Goal: Navigation & Orientation: Find specific page/section

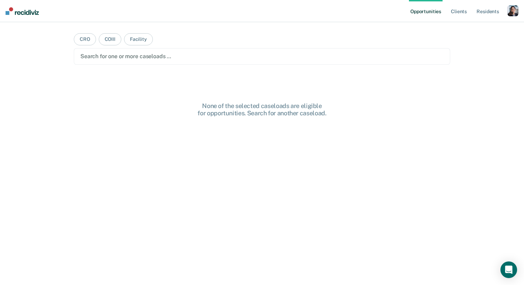
click at [510, 12] on div "button" at bounding box center [512, 10] width 11 height 11
click at [484, 27] on link "Profile" at bounding box center [485, 28] width 56 height 6
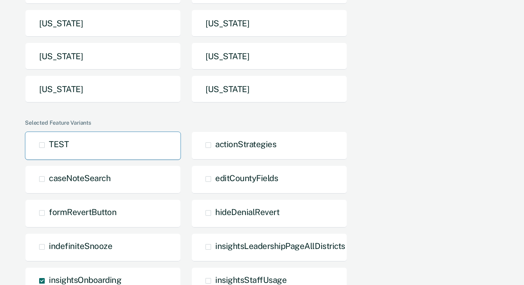
scroll to position [151, 0]
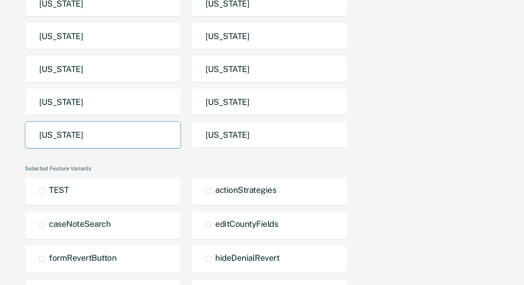
click at [112, 129] on button "[US_STATE]" at bounding box center [103, 134] width 156 height 27
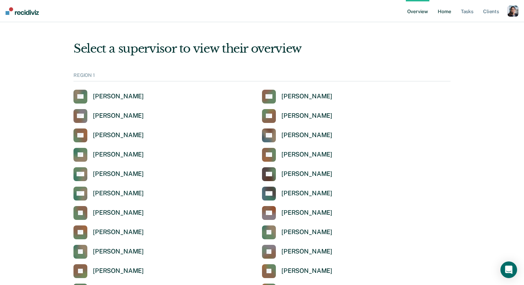
click at [443, 10] on link "Home" at bounding box center [444, 11] width 16 height 22
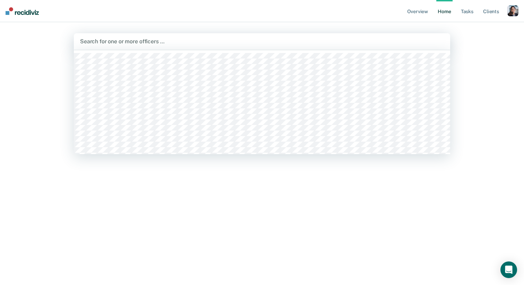
click at [347, 46] on div "Search for one or more officers …" at bounding box center [262, 41] width 376 height 17
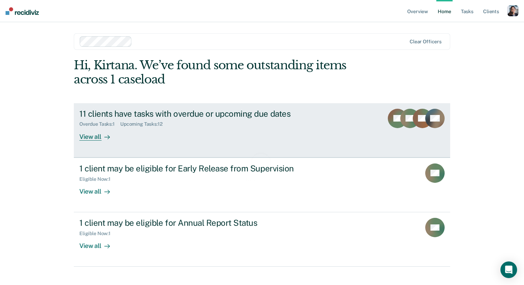
click at [282, 147] on link "11 clients have tasks with overdue or upcoming due dates Overdue Tasks : 1 Upco…" at bounding box center [262, 130] width 376 height 54
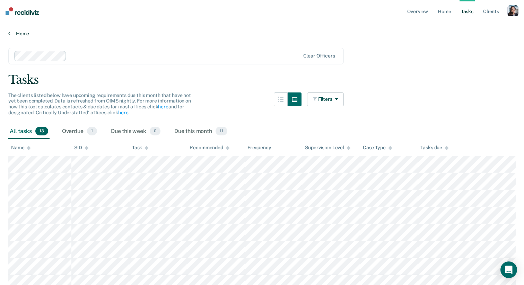
click at [21, 34] on link "Home" at bounding box center [261, 33] width 507 height 6
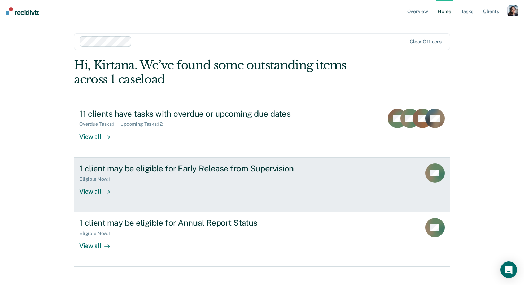
click at [154, 201] on link "1 client may be eligible for Early Release from Supervision Eligible Now : 1 Vi…" at bounding box center [262, 185] width 376 height 55
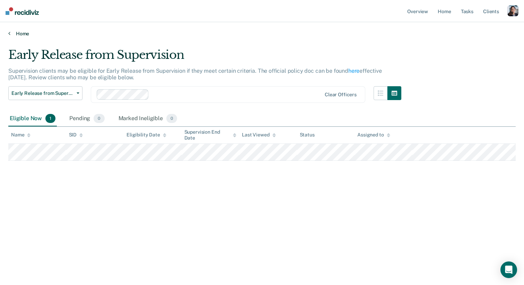
click at [26, 33] on link "Home" at bounding box center [261, 33] width 507 height 6
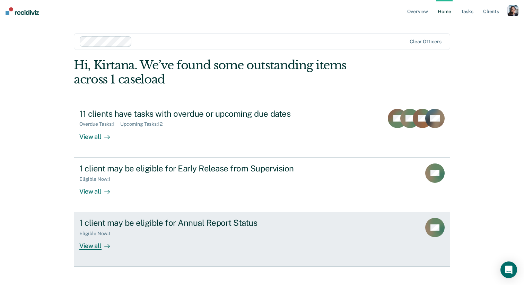
click at [122, 242] on div "1 client may be eligible for Annual Report Status Eligible Now : 1 View all" at bounding box center [209, 234] width 260 height 32
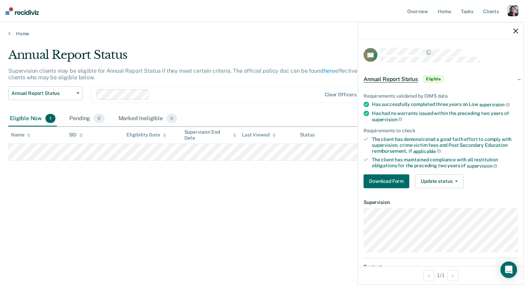
click at [299, 54] on div "Annual Report Status" at bounding box center [204, 58] width 393 height 20
click at [513, 33] on icon "button" at bounding box center [515, 30] width 5 height 5
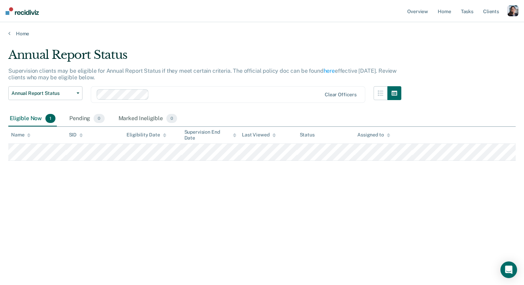
click at [17, 39] on main "Annual Report Status Supervision clients may be eligible for Annual Report Stat…" at bounding box center [262, 160] width 524 height 246
click at [17, 37] on main "Annual Report Status Supervision clients may be eligible for Annual Report Stat…" at bounding box center [262, 160] width 524 height 246
click at [19, 34] on link "Home" at bounding box center [261, 33] width 507 height 6
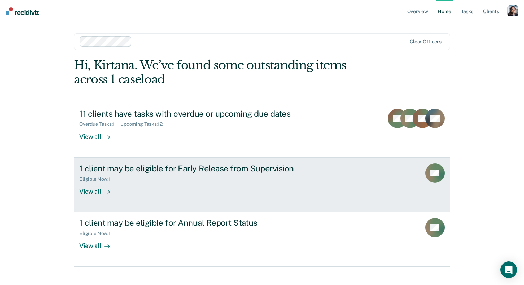
scroll to position [9, 0]
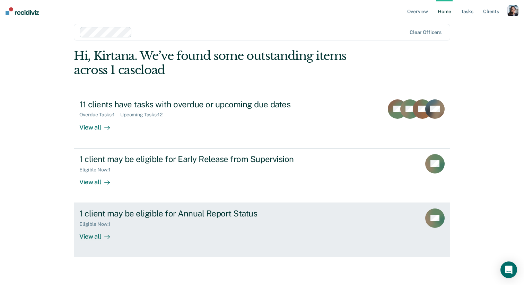
click at [140, 226] on div "Eligible Now : 1" at bounding box center [200, 223] width 243 height 9
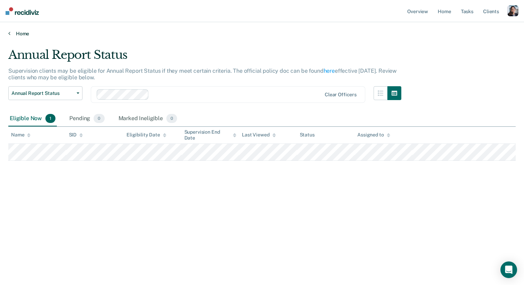
click at [19, 35] on link "Home" at bounding box center [261, 33] width 507 height 6
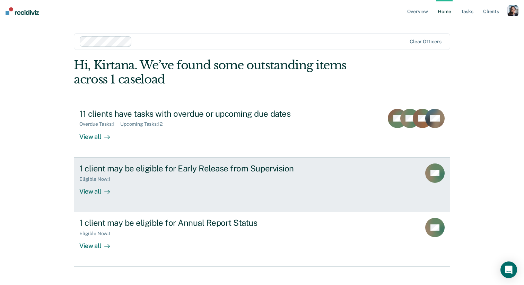
click at [105, 195] on div at bounding box center [105, 191] width 8 height 8
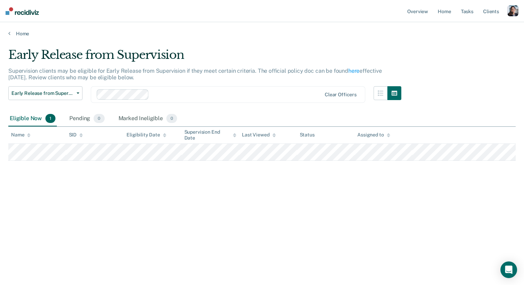
click at [175, 93] on div at bounding box center [236, 94] width 169 height 8
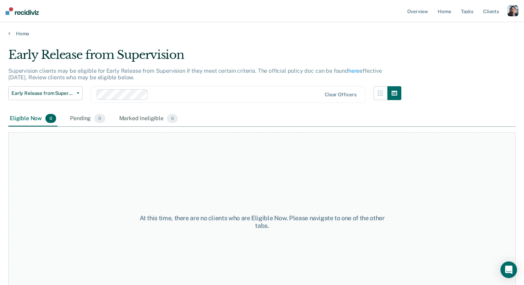
click at [192, 95] on div at bounding box center [236, 94] width 170 height 8
click at [230, 98] on div at bounding box center [209, 94] width 225 height 10
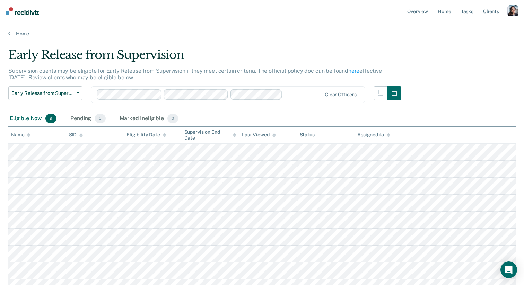
click at [298, 98] on div at bounding box center [303, 94] width 36 height 8
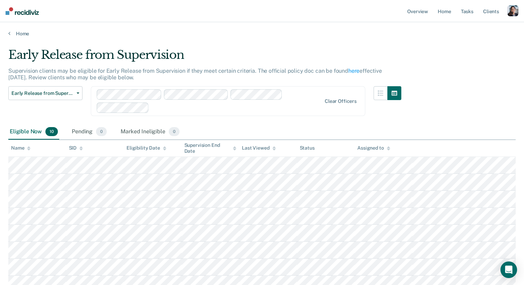
click at [295, 101] on div at bounding box center [209, 101] width 225 height 24
click at [507, 10] on div "button" at bounding box center [512, 10] width 11 height 11
click at [475, 25] on div "Profile How it works Log Out" at bounding box center [484, 37] width 67 height 34
click at [470, 27] on link "Profile" at bounding box center [485, 28] width 56 height 6
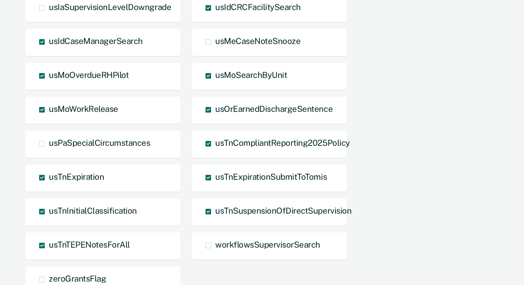
scroll to position [774, 0]
